Goal: Task Accomplishment & Management: Use online tool/utility

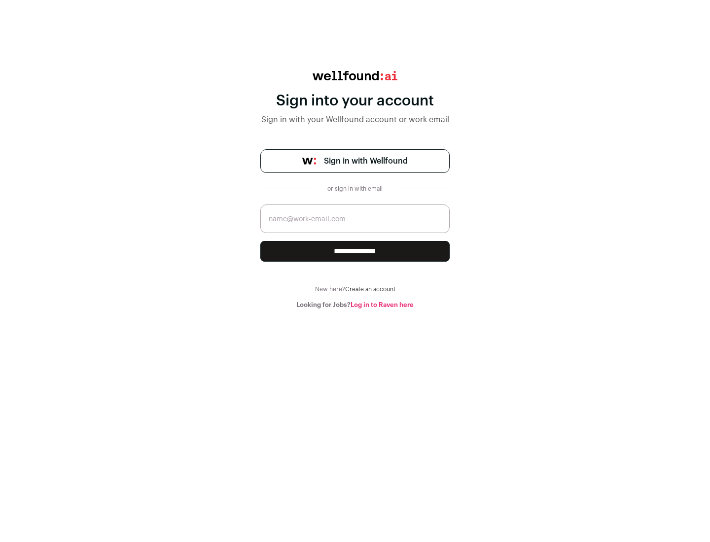
click at [365, 161] on span "Sign in with Wellfound" at bounding box center [366, 161] width 84 height 12
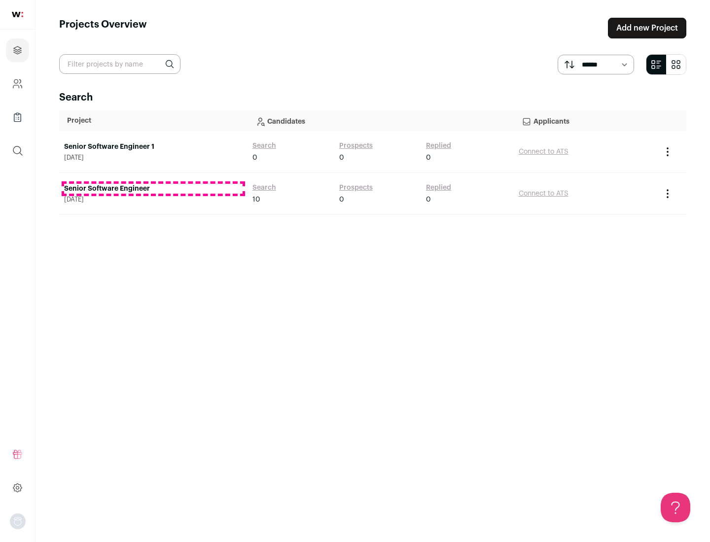
click at [153, 189] on link "Senior Software Engineer" at bounding box center [153, 189] width 178 height 10
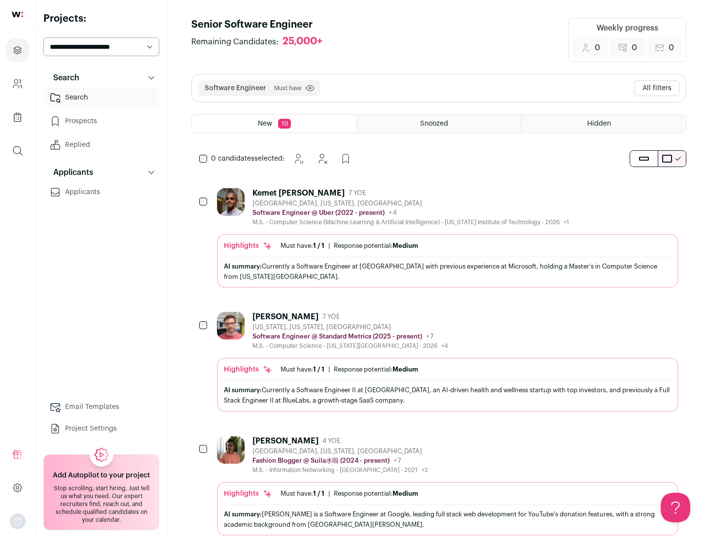
click at [439, 238] on div "Highlights Must have: 1 / 1 How many must haves have been fulfilled? | Response…" at bounding box center [447, 261] width 461 height 54
